Goal: Download file/media

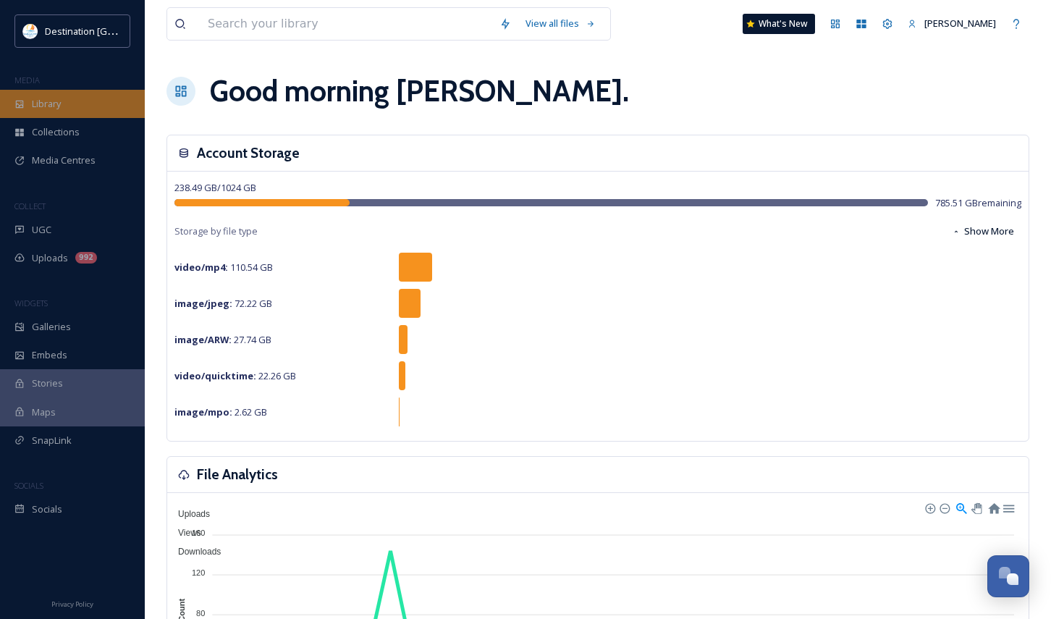
scroll to position [699, 0]
click at [41, 104] on span "Library" at bounding box center [46, 104] width 29 height 14
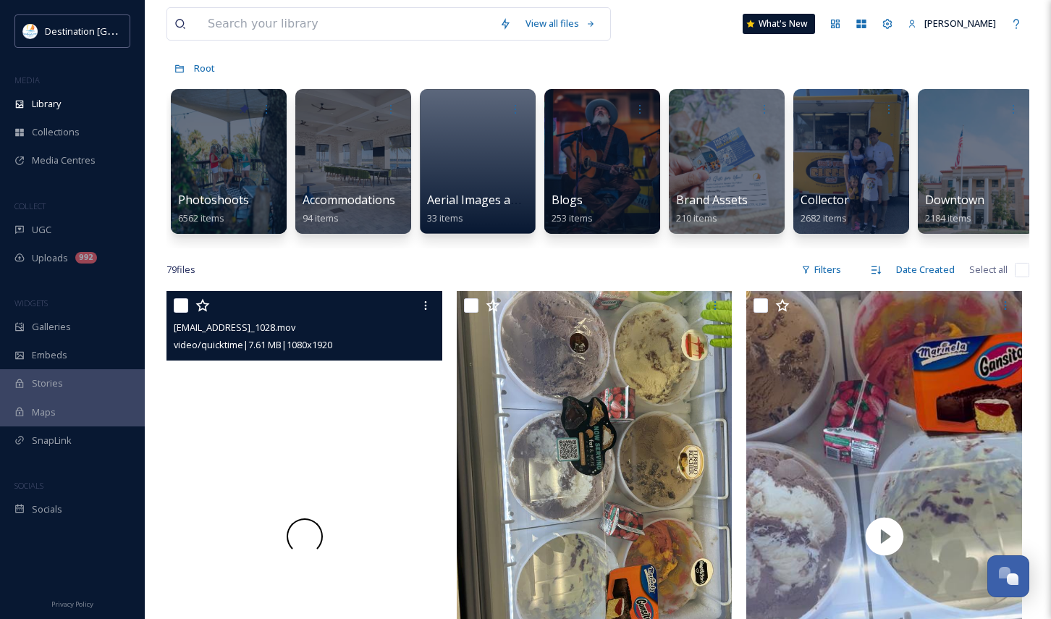
scroll to position [289, 0]
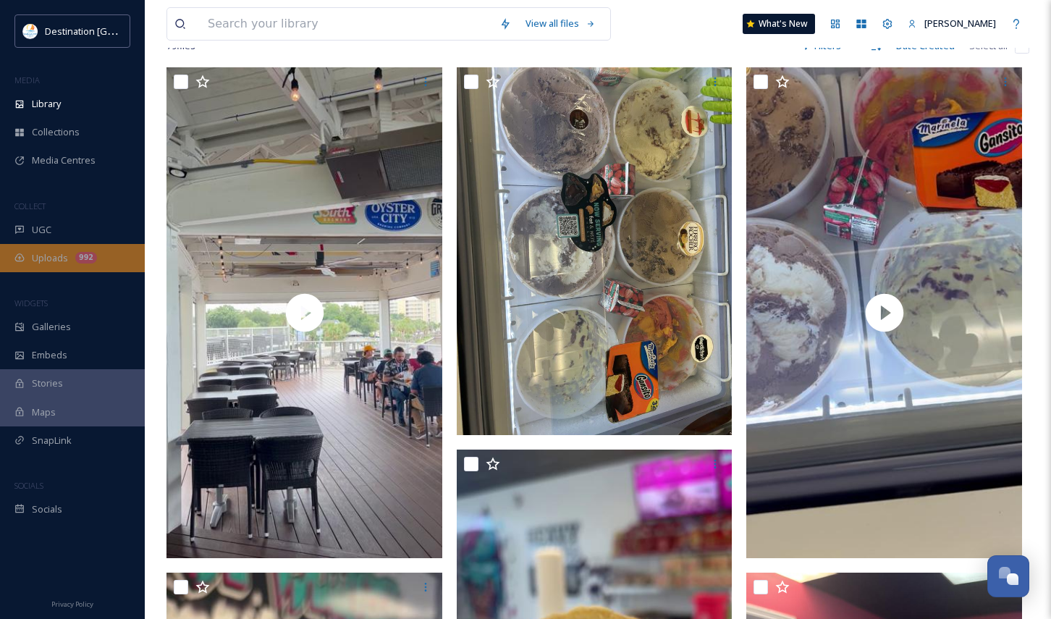
click at [73, 258] on div "Uploads 992" at bounding box center [72, 258] width 145 height 28
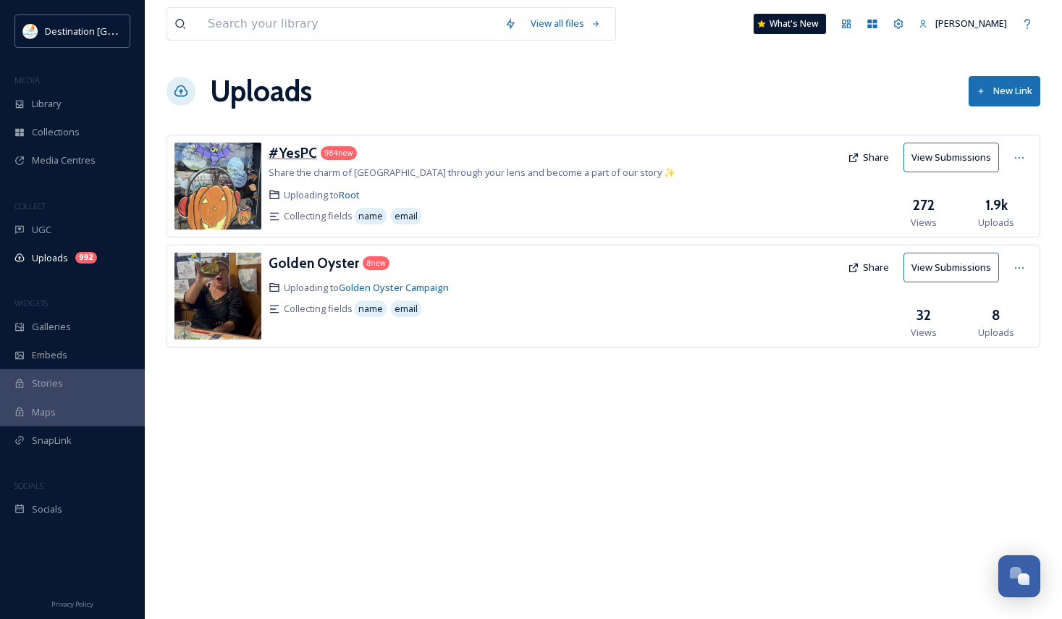
click at [292, 153] on h3 "#YesPC" at bounding box center [292, 152] width 48 height 17
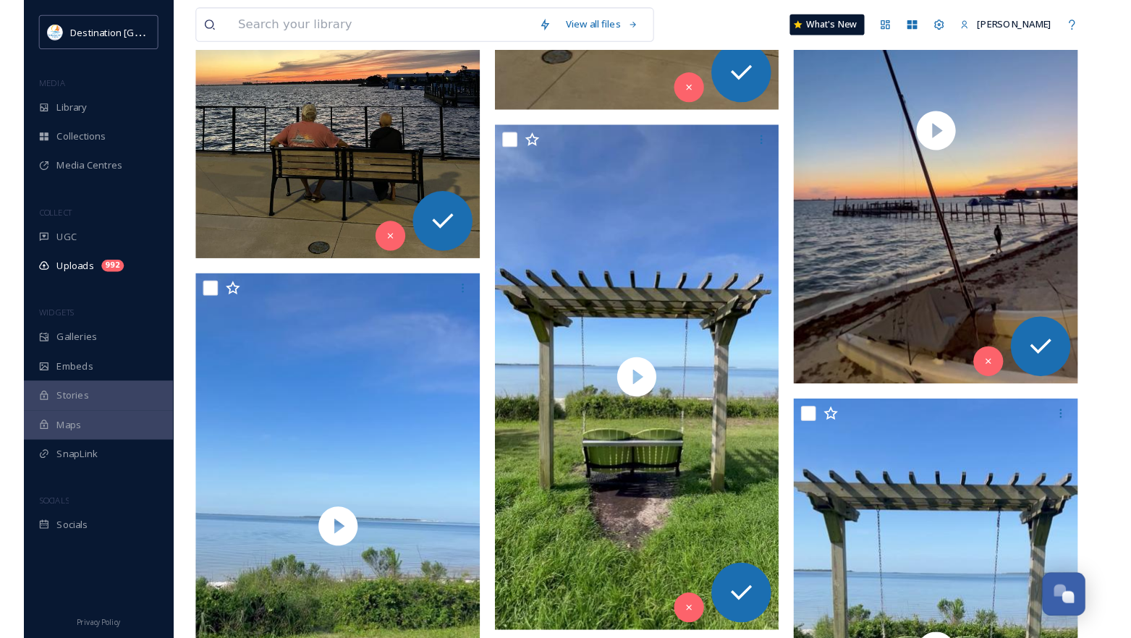
scroll to position [5499, 0]
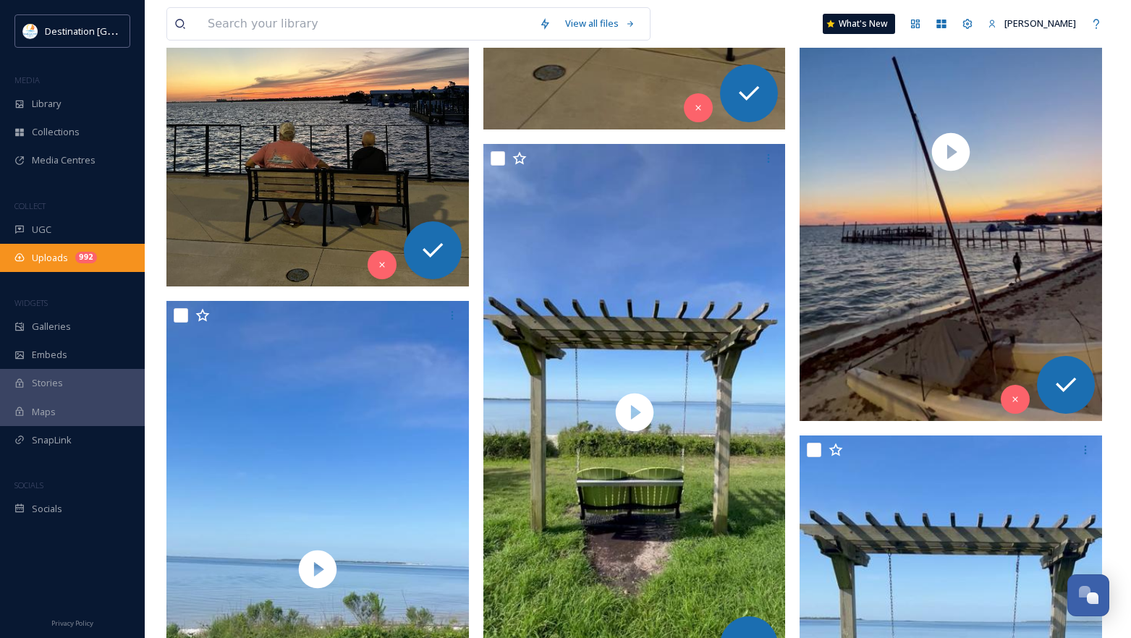
click at [54, 256] on span "Uploads" at bounding box center [50, 258] width 36 height 14
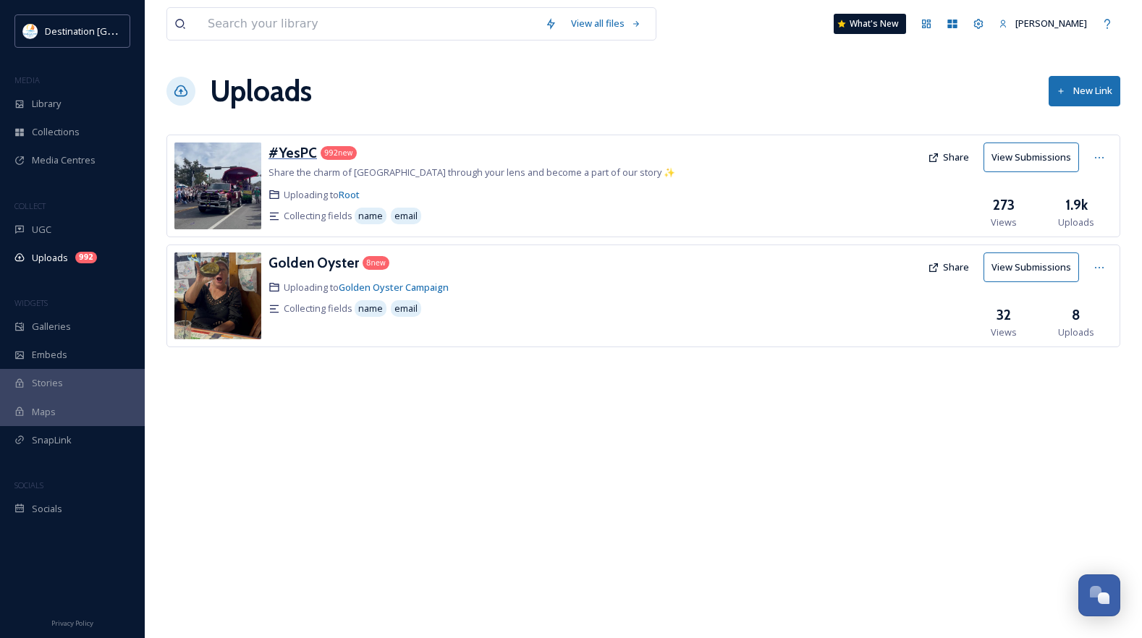
click at [295, 152] on h3 "#YesPC" at bounding box center [292, 152] width 48 height 17
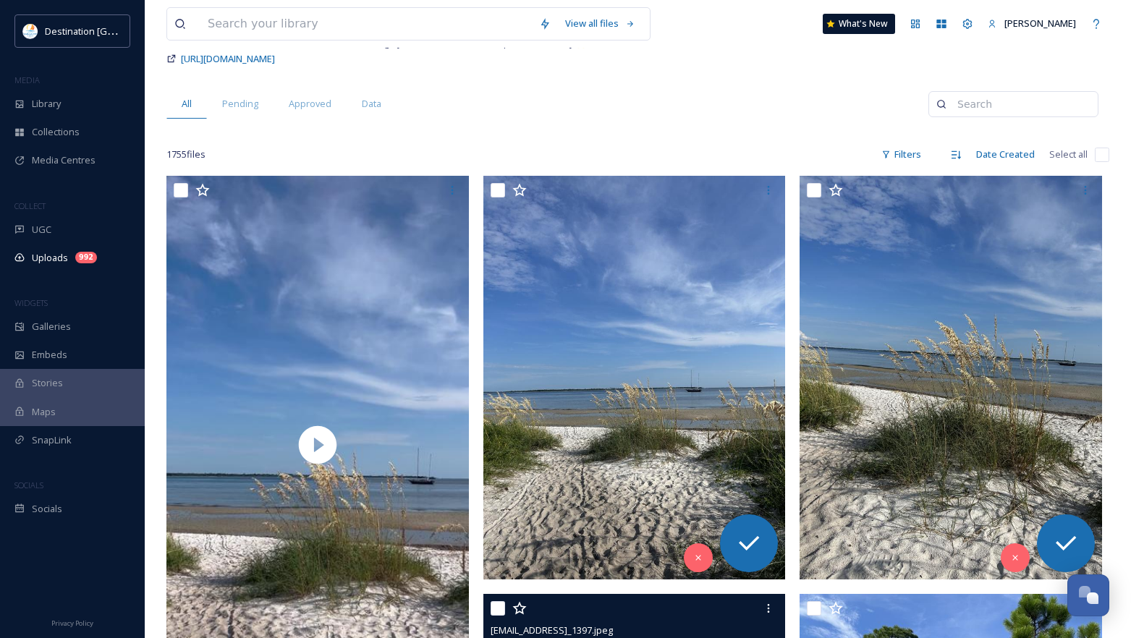
scroll to position [72, 0]
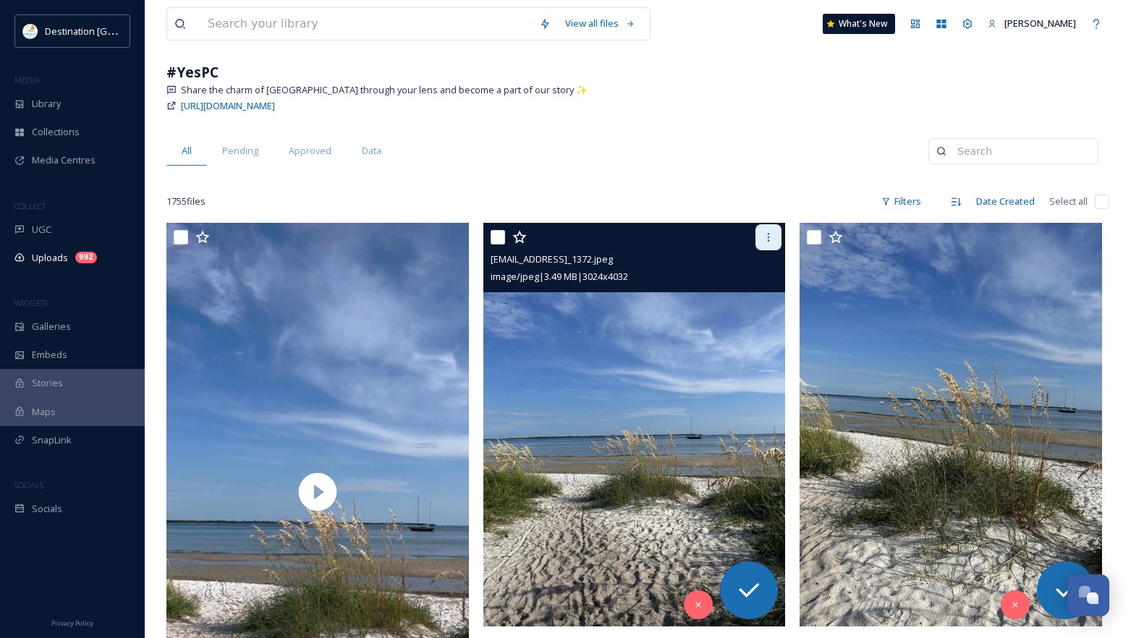
click at [764, 237] on icon at bounding box center [769, 238] width 12 height 12
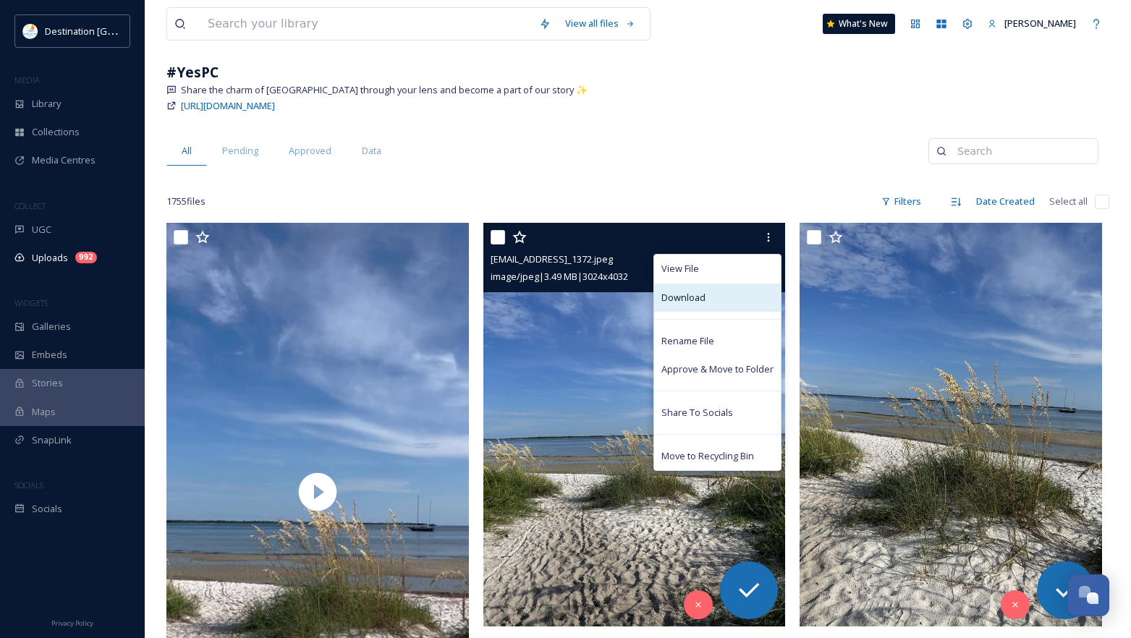
click at [724, 292] on div "Download" at bounding box center [717, 298] width 127 height 28
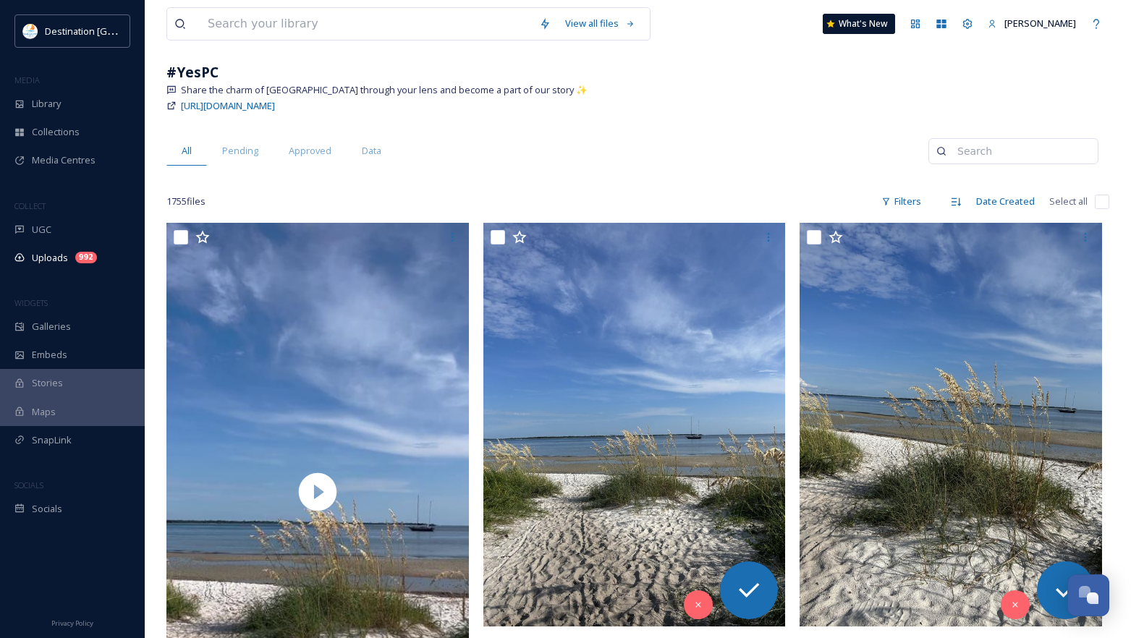
click at [108, 107] on div "Library" at bounding box center [72, 104] width 145 height 28
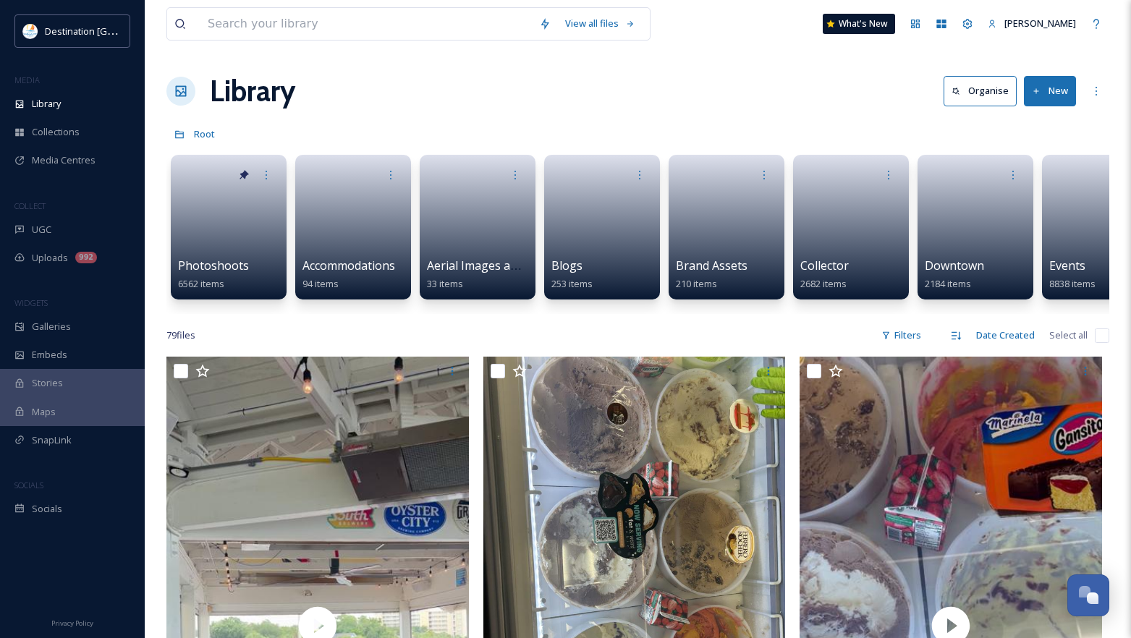
click at [632, 180] on div at bounding box center [640, 175] width 26 height 26
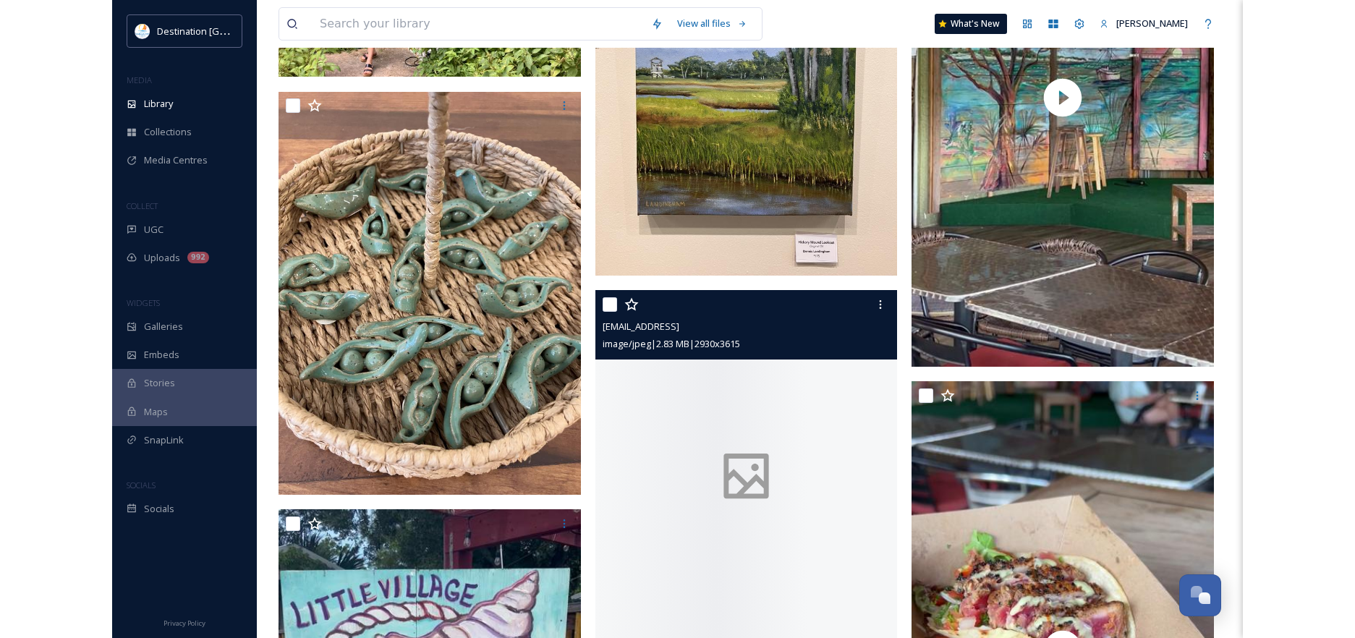
scroll to position [5934, 0]
